Goal: Download file/media

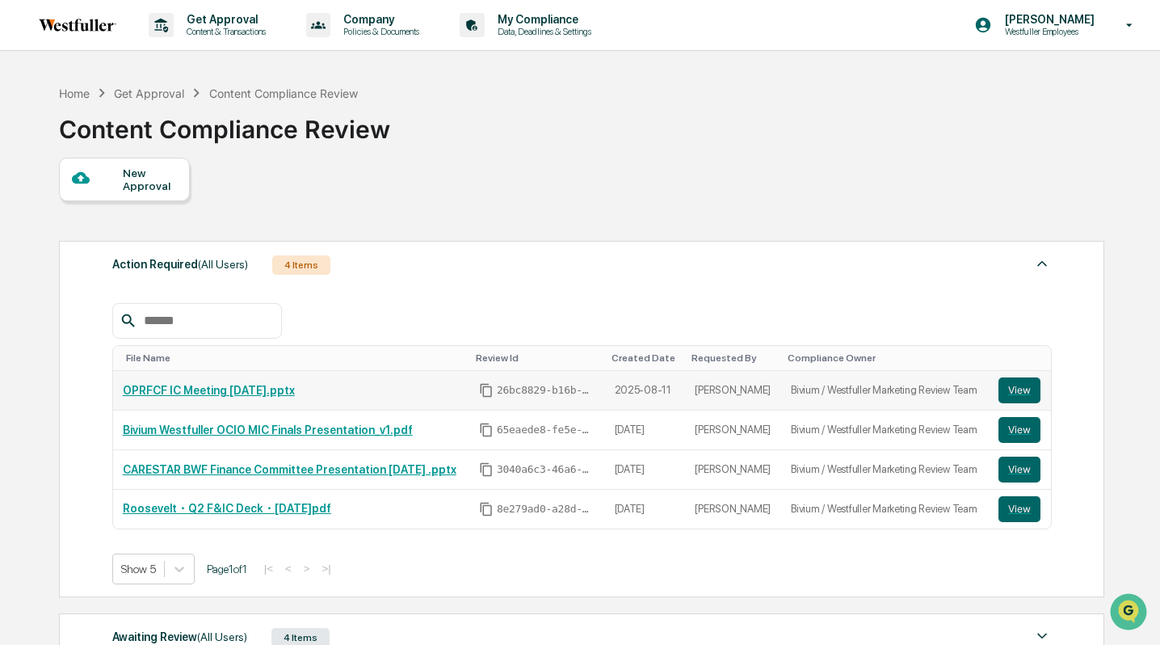
click at [231, 392] on link "OPRFCF IC Meeting [DATE].pptx" at bounding box center [209, 390] width 172 height 13
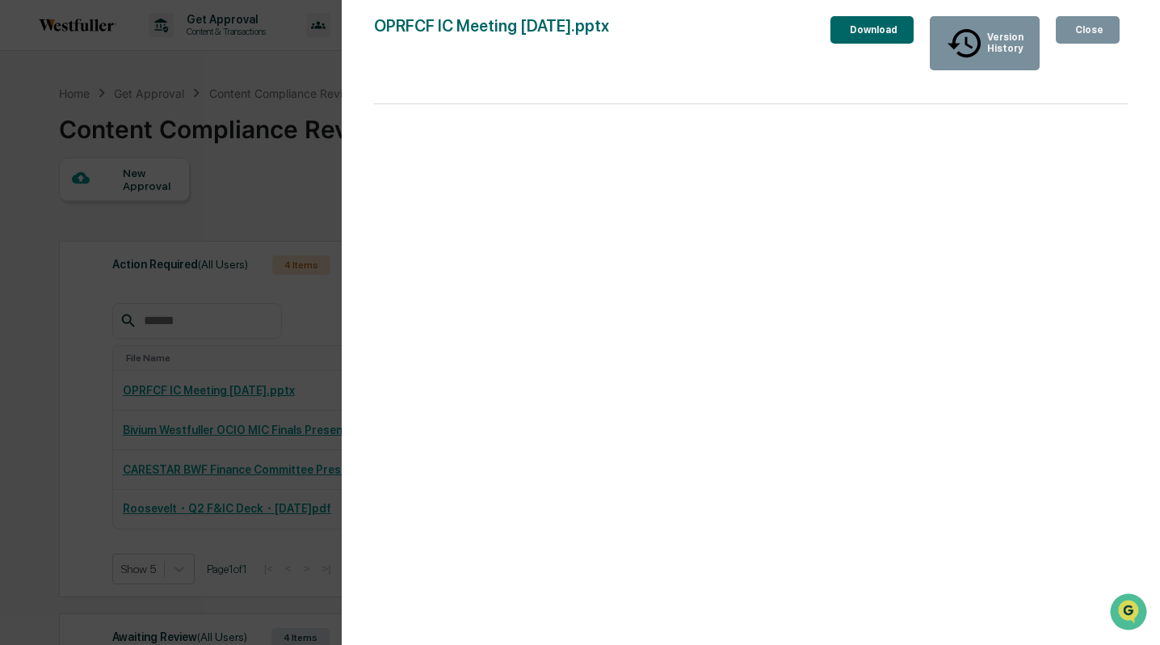
click at [829, 39] on button "Download" at bounding box center [871, 29] width 83 height 27
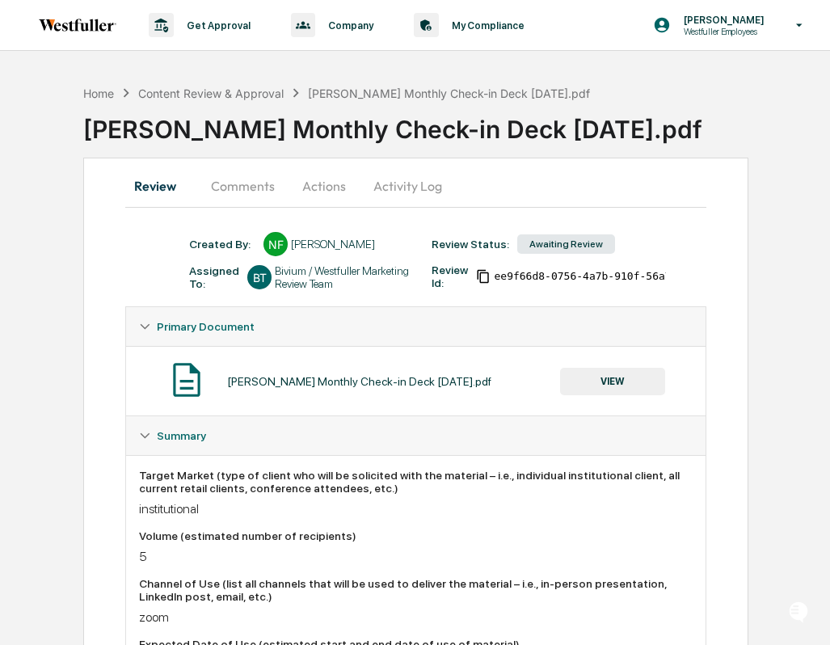
click at [330, 187] on button "Actions" at bounding box center [324, 185] width 73 height 39
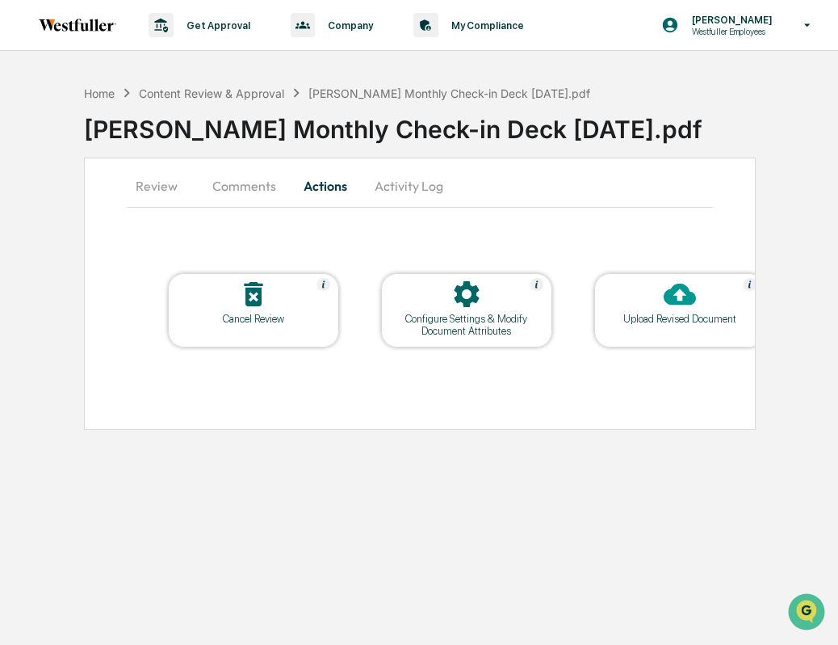
click at [679, 296] on icon at bounding box center [680, 294] width 32 height 32
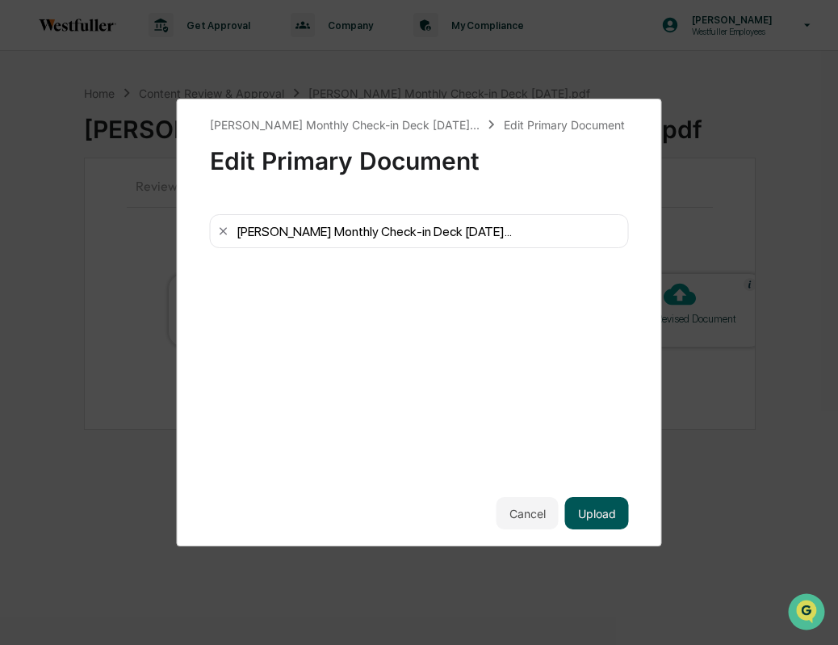
click at [590, 498] on button "Upload" at bounding box center [597, 513] width 64 height 32
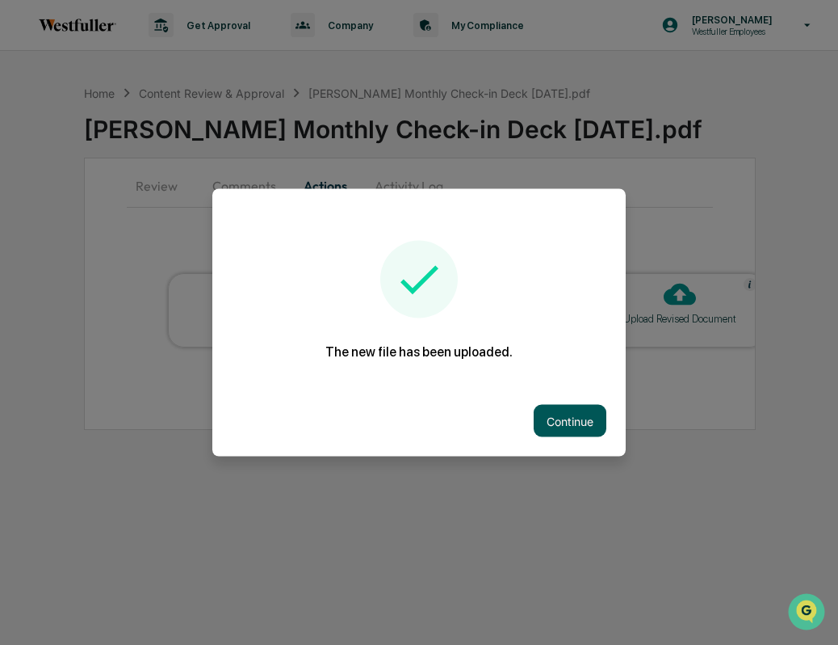
click at [593, 419] on button "Continue" at bounding box center [570, 421] width 73 height 32
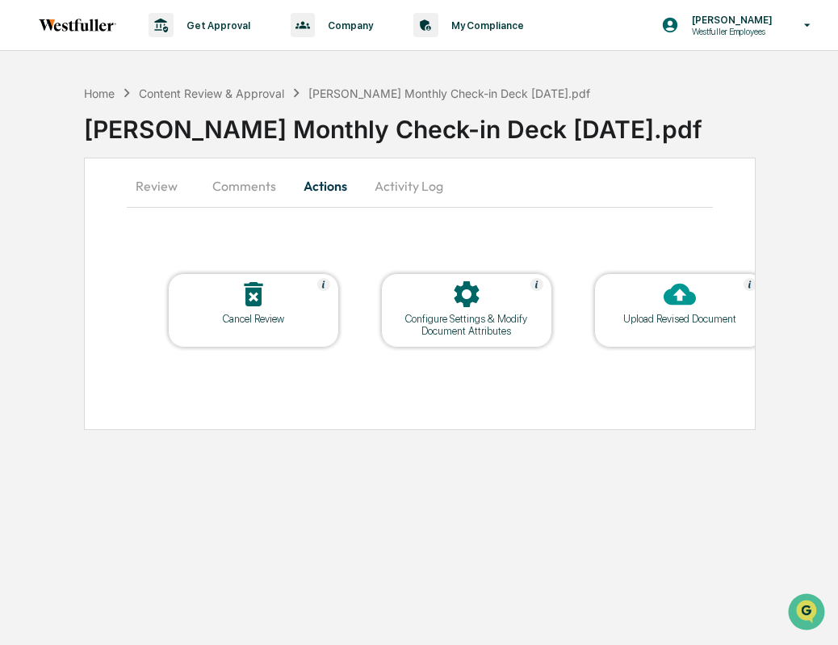
click at [257, 188] on button "Comments" at bounding box center [245, 185] width 90 height 39
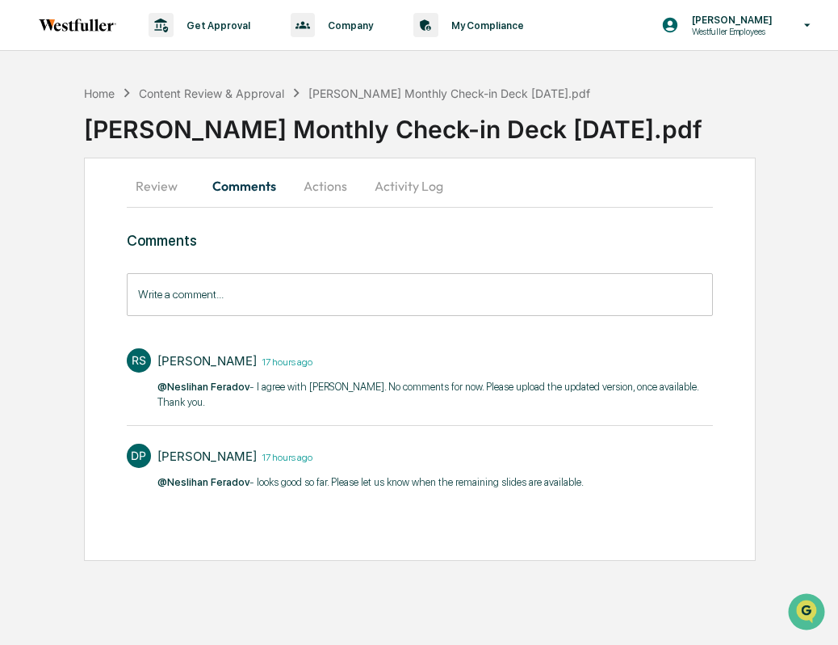
click at [288, 305] on input "Write a comment..." at bounding box center [420, 294] width 587 height 43
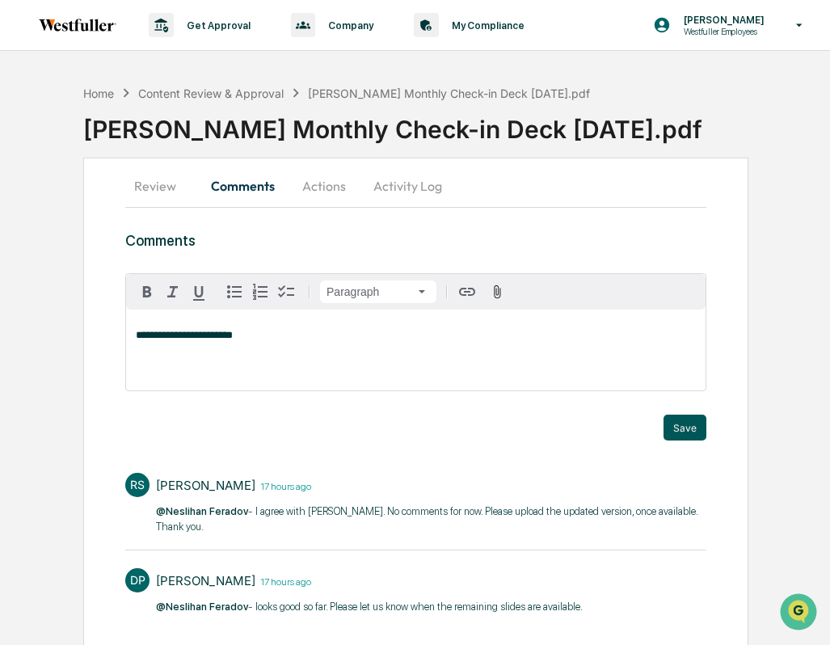
click at [674, 426] on button "Save" at bounding box center [684, 427] width 43 height 26
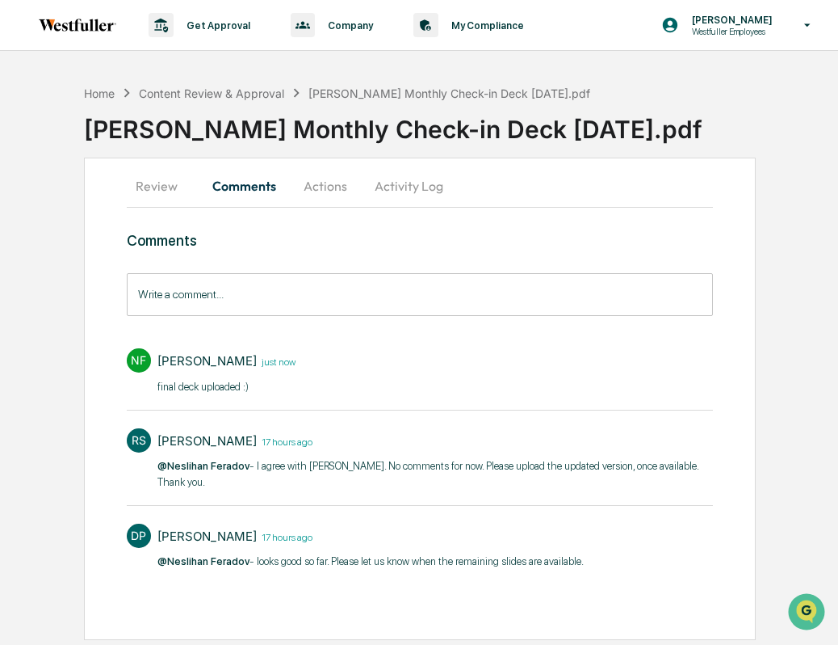
click at [321, 190] on button "Actions" at bounding box center [325, 185] width 73 height 39
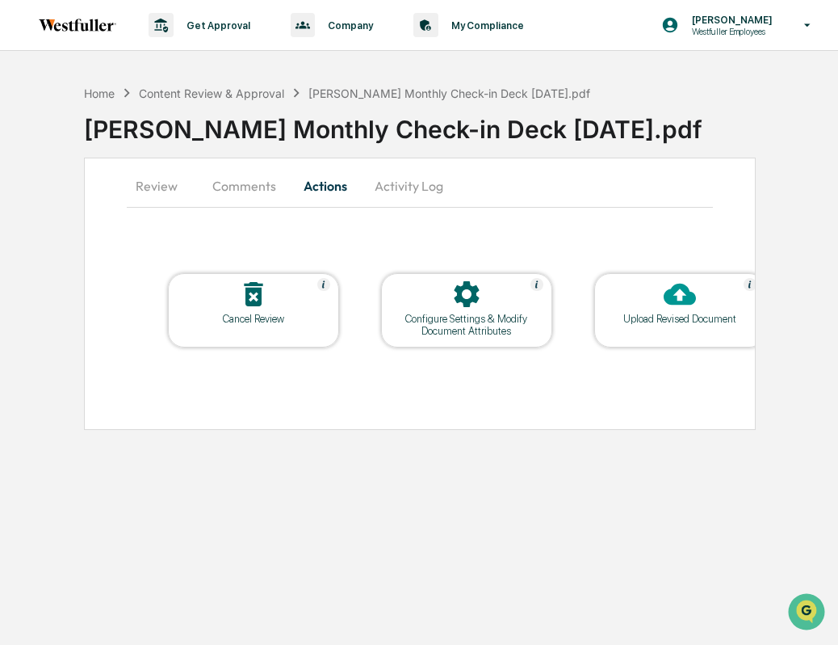
click at [215, 179] on button "Comments" at bounding box center [245, 185] width 90 height 39
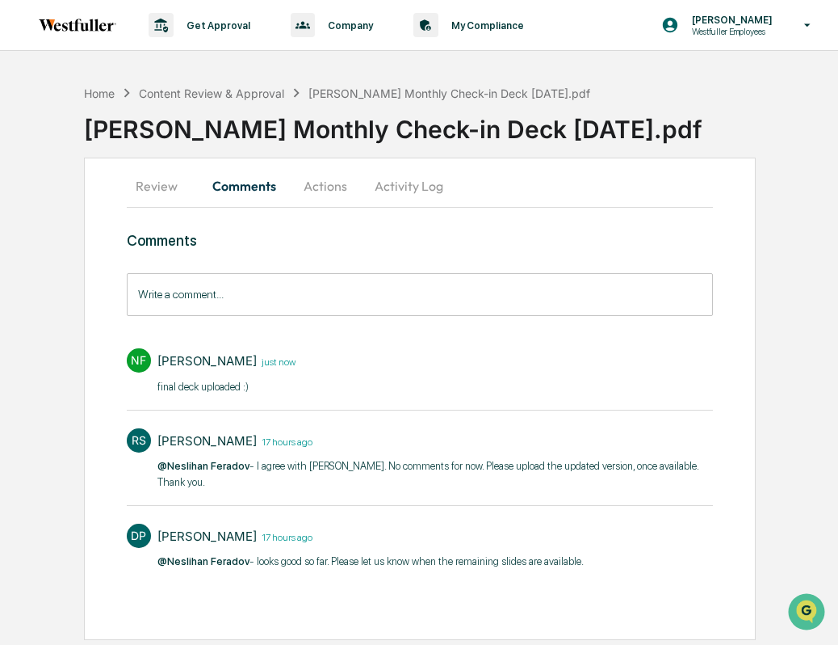
click at [396, 185] on button "Activity Log" at bounding box center [409, 185] width 95 height 39
